Goal: Find specific page/section: Find specific page/section

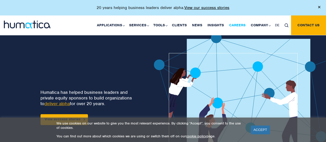
click at [242, 24] on link "Careers" at bounding box center [238, 25] width 22 height 20
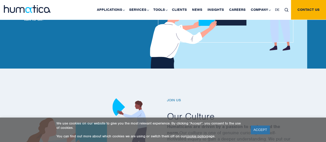
scroll to position [114, 0]
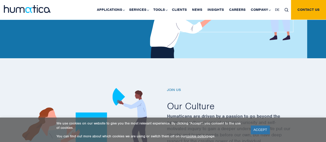
click at [262, 130] on link "ACCEPT" at bounding box center [260, 130] width 19 height 9
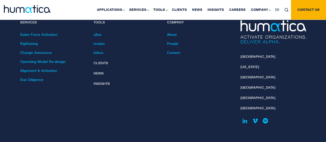
scroll to position [1910, 0]
